Goal: Find specific page/section: Find specific page/section

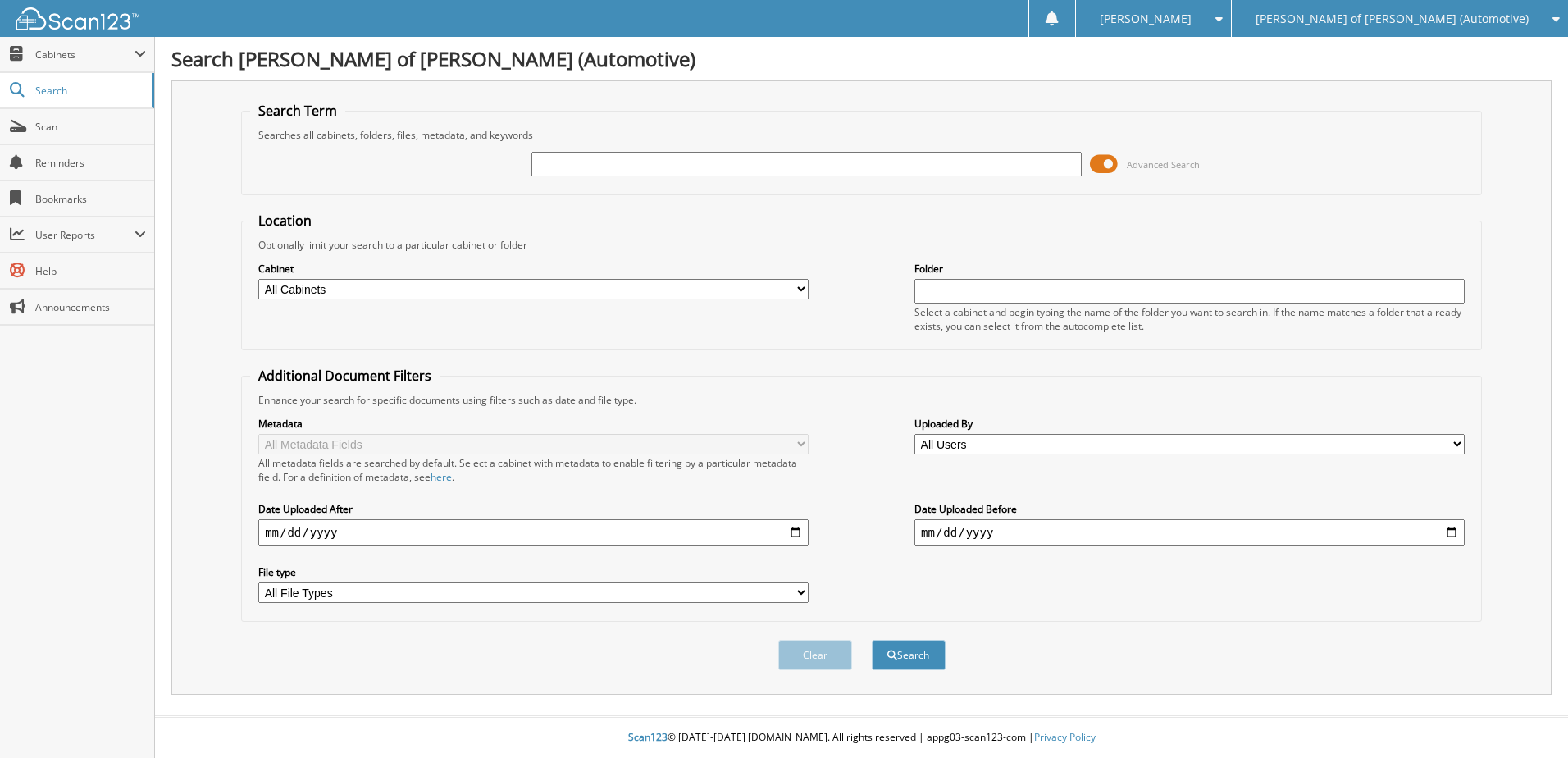
click at [585, 157] on input "text" at bounding box center [806, 163] width 550 height 25
type input "[PERSON_NAME]"
click at [411, 287] on select "All Cabinets ACCOUNTS PAYABLE ACCOUNTS RECEIVABLE AR APPS BANK DEPOSITS IMPORT …" at bounding box center [533, 289] width 550 height 21
select select "19126"
click at [258, 279] on select "All Cabinets ACCOUNTS PAYABLE ACCOUNTS RECEIVABLE AR APPS BANK DEPOSITS IMPORT …" at bounding box center [533, 289] width 550 height 21
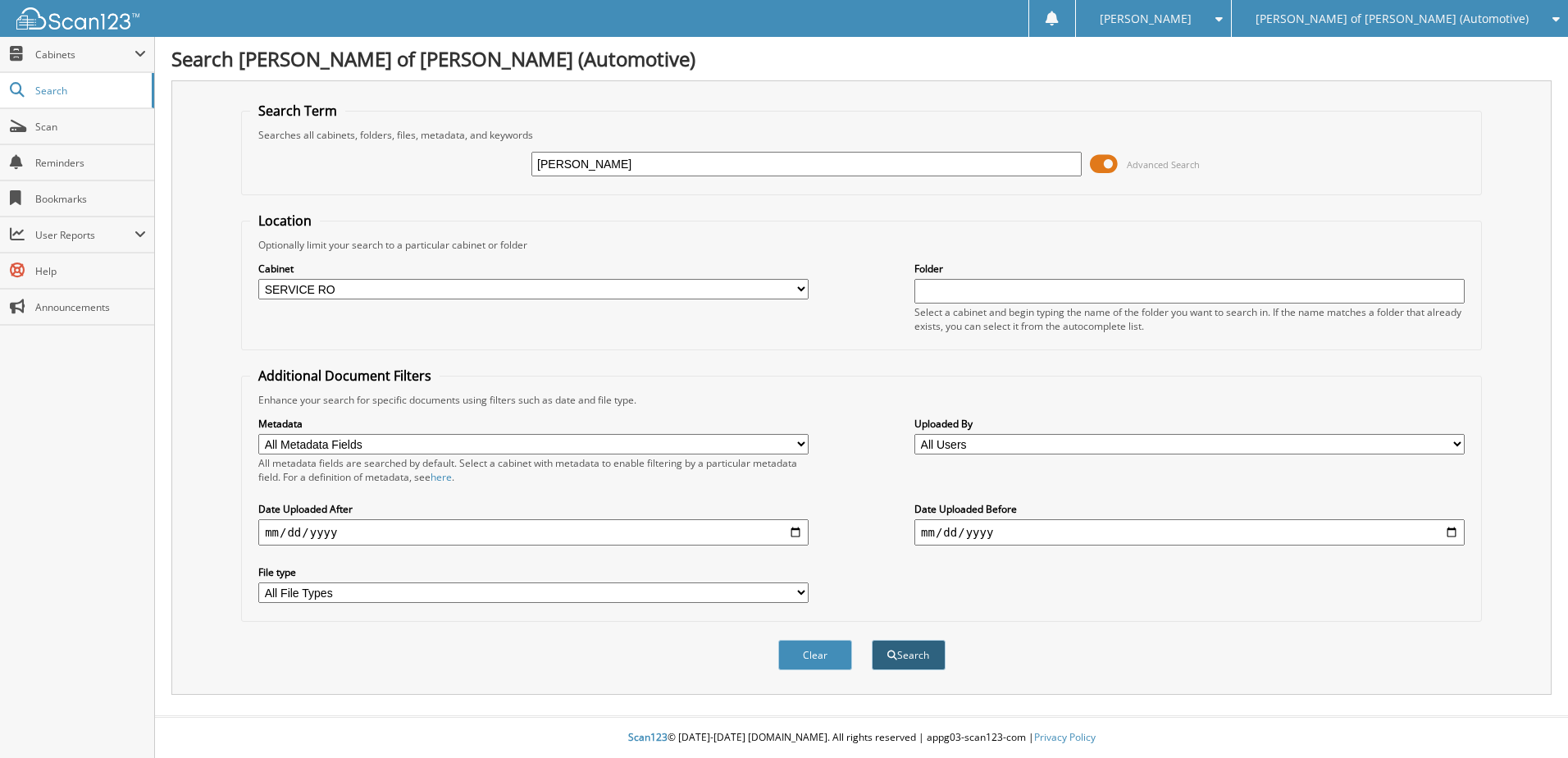
click at [898, 658] on button "Search" at bounding box center [908, 654] width 74 height 30
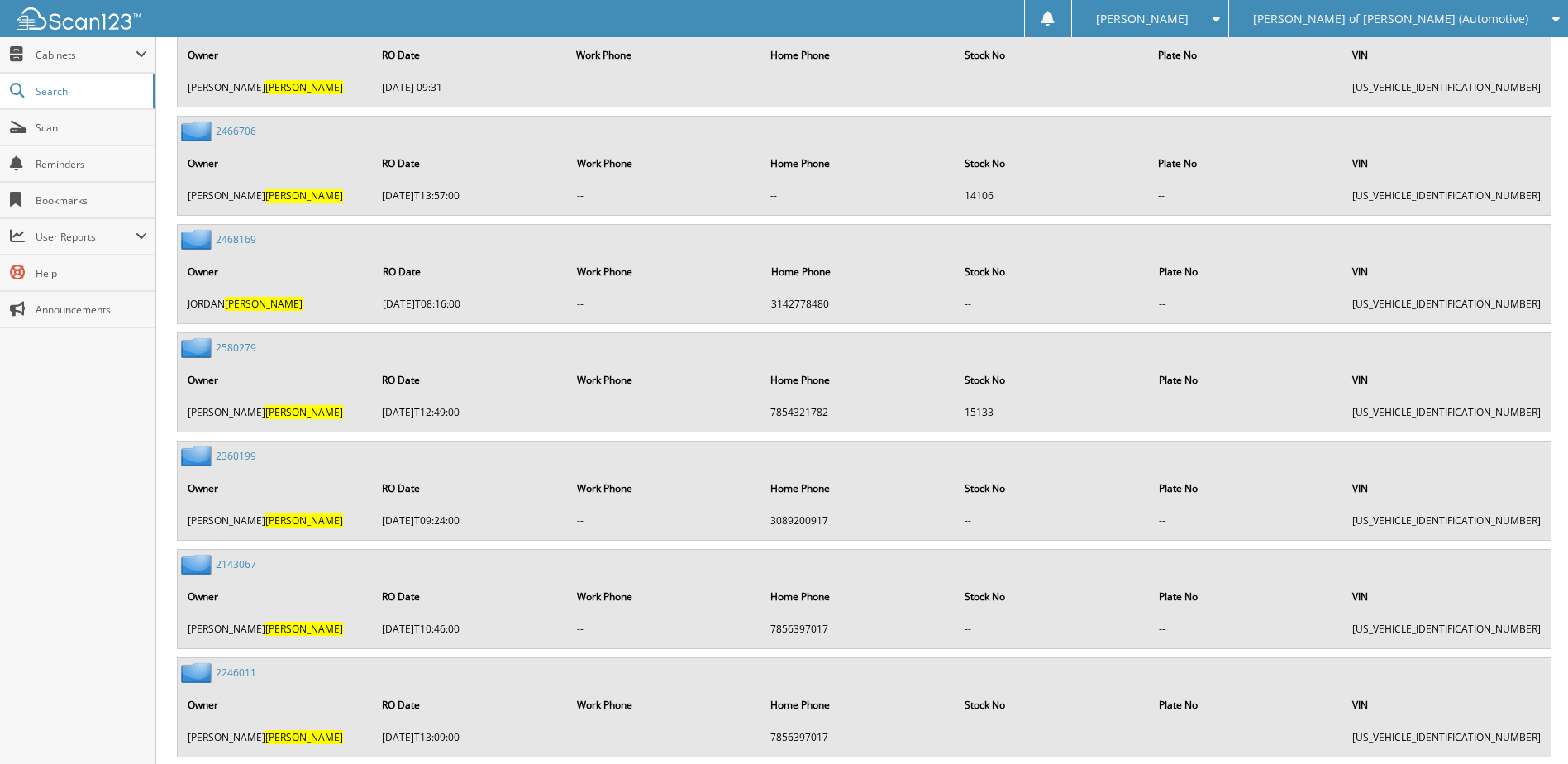
scroll to position [1240, 0]
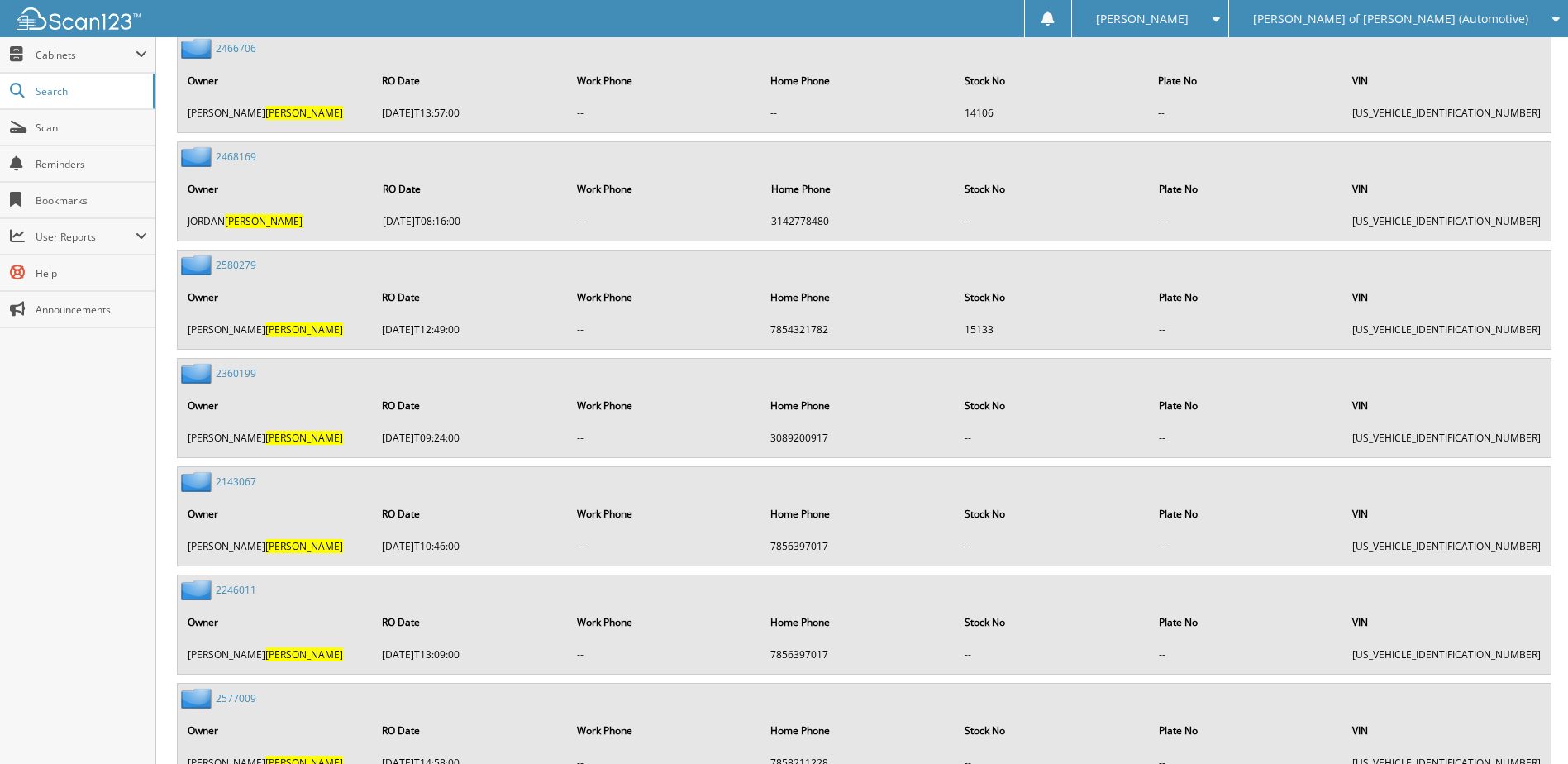
click at [244, 266] on link "2580279" at bounding box center [235, 265] width 41 height 14
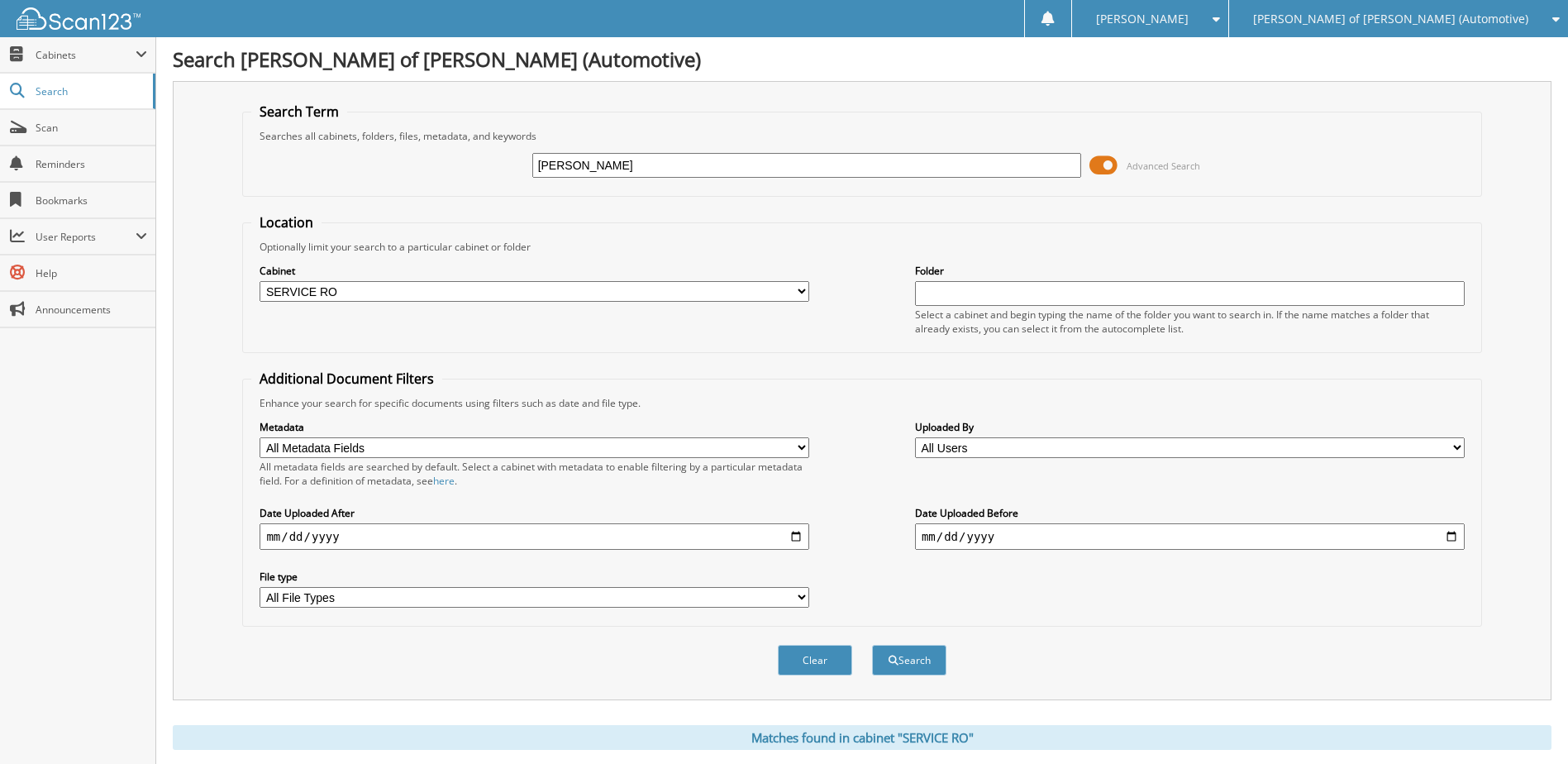
click at [72, 16] on img at bounding box center [78, 19] width 124 height 22
